Goal: Task Accomplishment & Management: Use online tool/utility

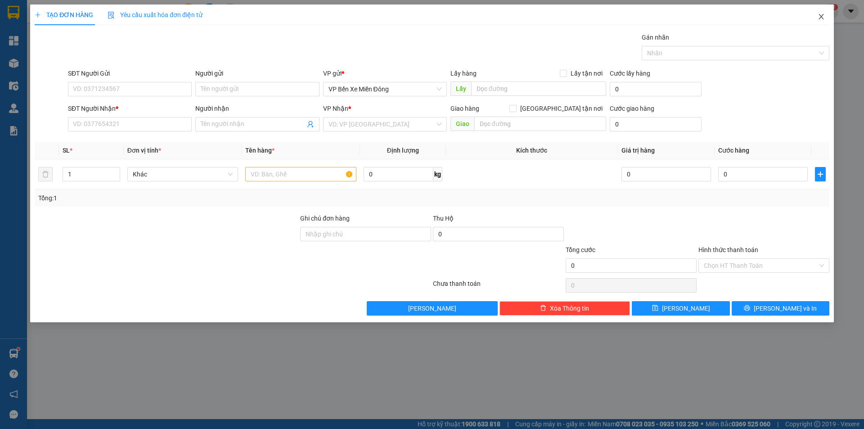
click at [823, 17] on icon "close" at bounding box center [821, 16] width 7 height 7
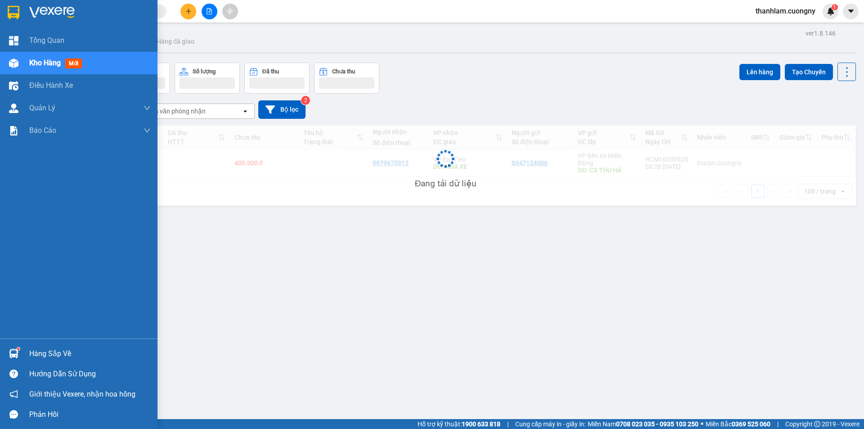
click at [6, 10] on div at bounding box center [14, 13] width 16 height 16
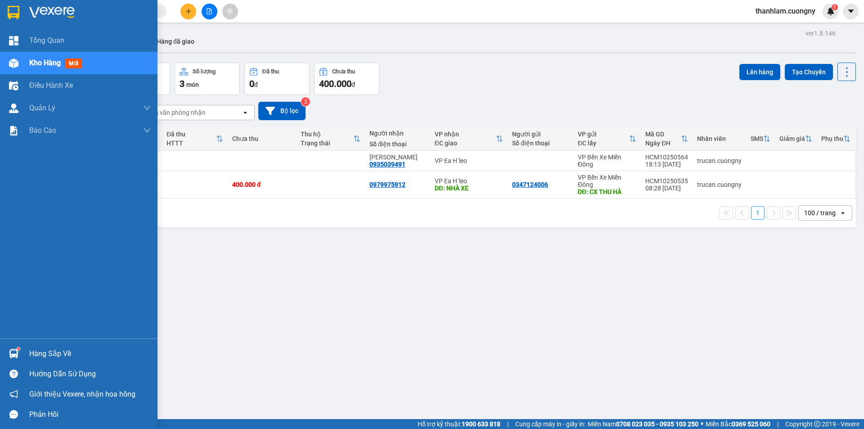
click at [19, 18] on img at bounding box center [14, 13] width 12 height 14
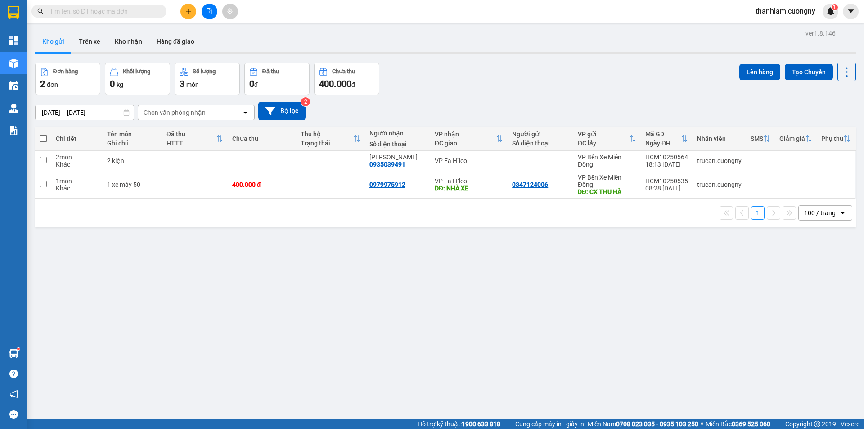
click at [315, 253] on div "ver 1.8.146 Kho gửi Trên xe Kho nhận Hàng đã giao Đơn hàng 2 đơn Khối lượng 0 k…" at bounding box center [446, 241] width 828 height 429
click at [297, 162] on td at bounding box center [330, 161] width 68 height 20
checkbox input "true"
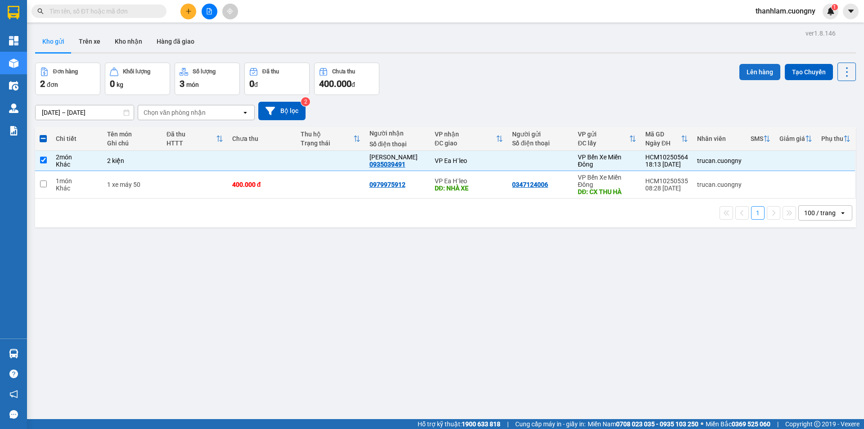
click at [759, 72] on button "Lên hàng" at bounding box center [759, 72] width 41 height 16
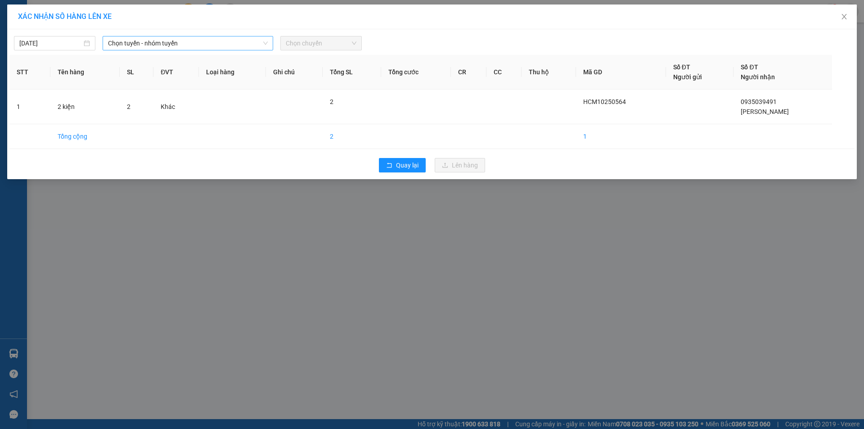
click at [173, 46] on span "Chọn tuyến - nhóm tuyến" at bounding box center [188, 43] width 160 height 14
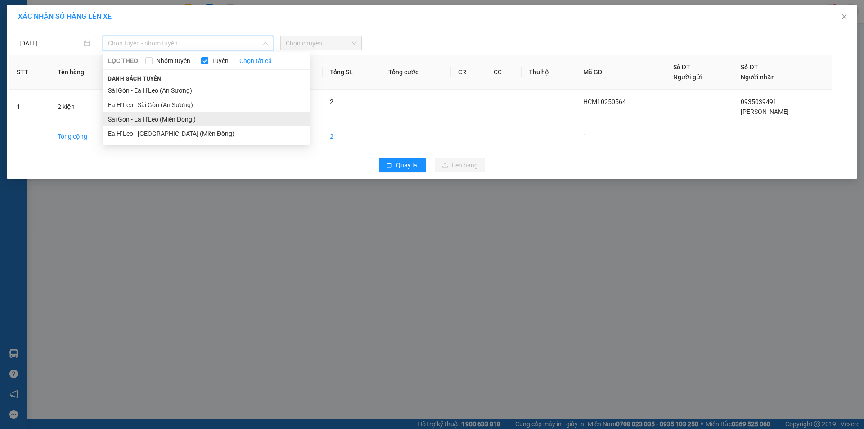
click at [197, 117] on li "Sài Gòn - Ea H'Leo (Miền Đông )" at bounding box center [206, 119] width 207 height 14
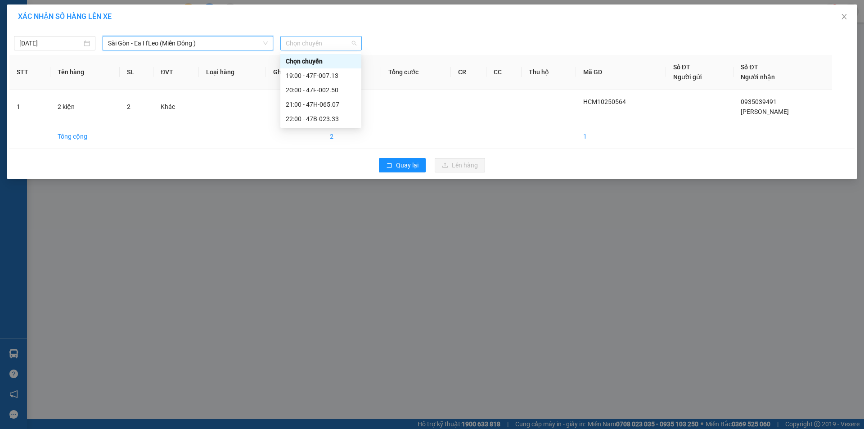
click at [311, 49] on span "Chọn chuyến" at bounding box center [321, 43] width 71 height 14
click at [321, 86] on div "20:00 - 47F-002.50" at bounding box center [321, 90] width 70 height 10
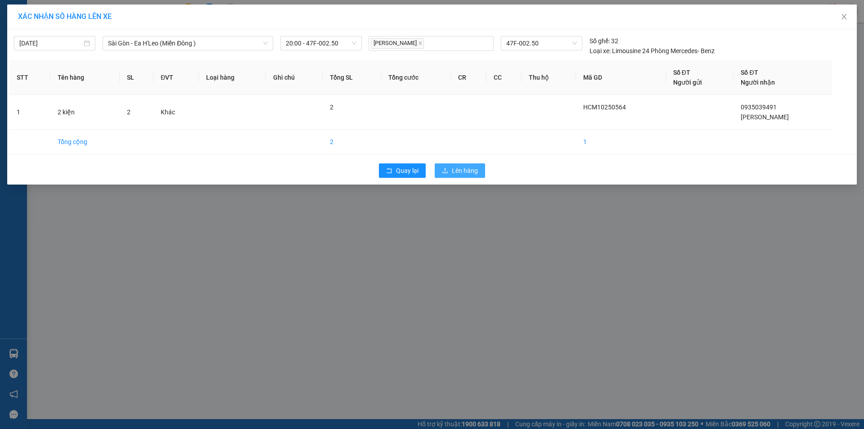
click at [455, 170] on span "Lên hàng" at bounding box center [465, 171] width 26 height 10
